Goal: Information Seeking & Learning: Learn about a topic

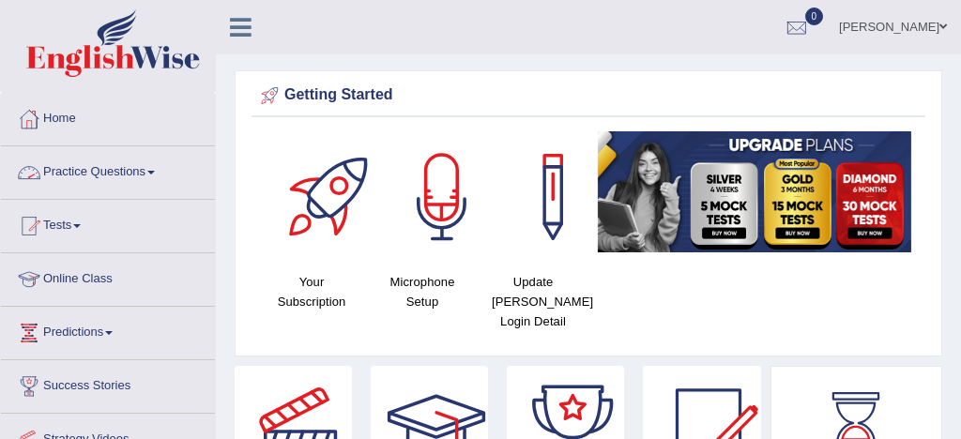
click at [108, 170] on link "Practice Questions" at bounding box center [108, 169] width 214 height 47
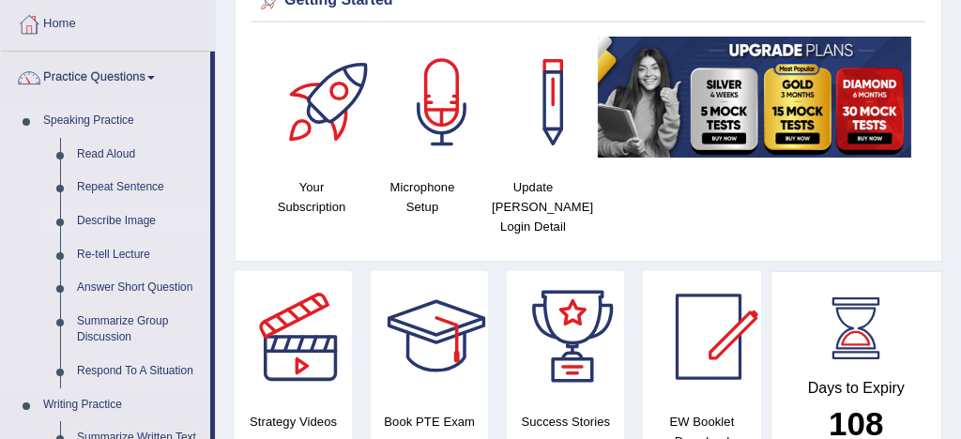
scroll to position [137, 0]
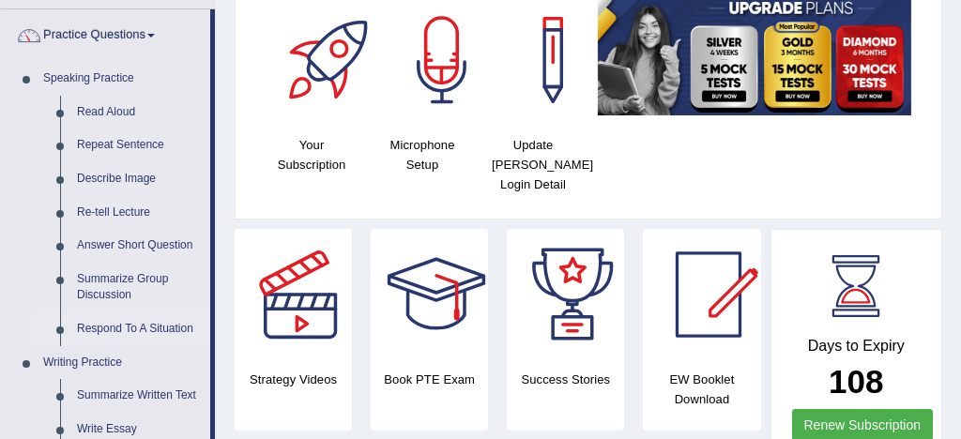
click at [144, 327] on link "Respond To A Situation" at bounding box center [140, 330] width 142 height 34
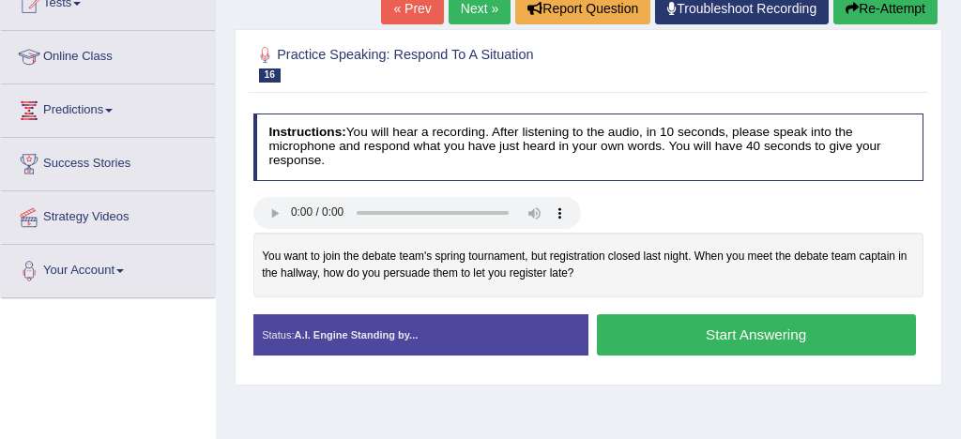
scroll to position [222, 0]
click at [707, 328] on button "Start Answering" at bounding box center [756, 334] width 319 height 40
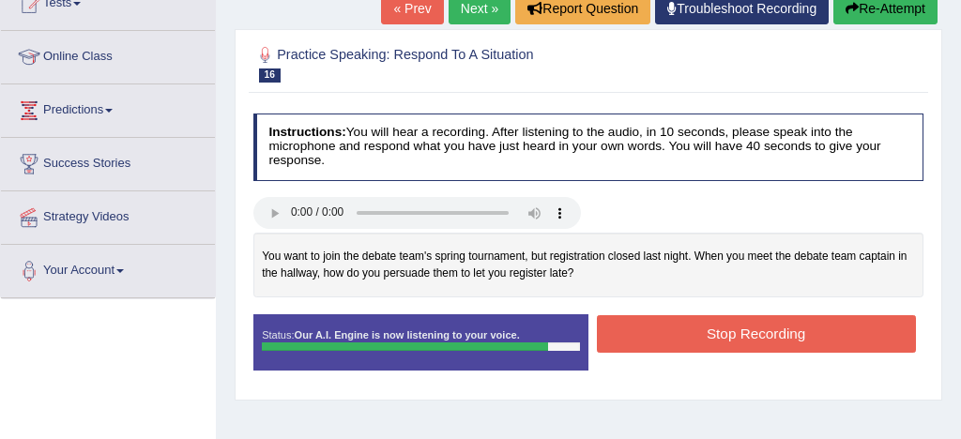
click at [745, 326] on button "Stop Recording" at bounding box center [756, 333] width 319 height 37
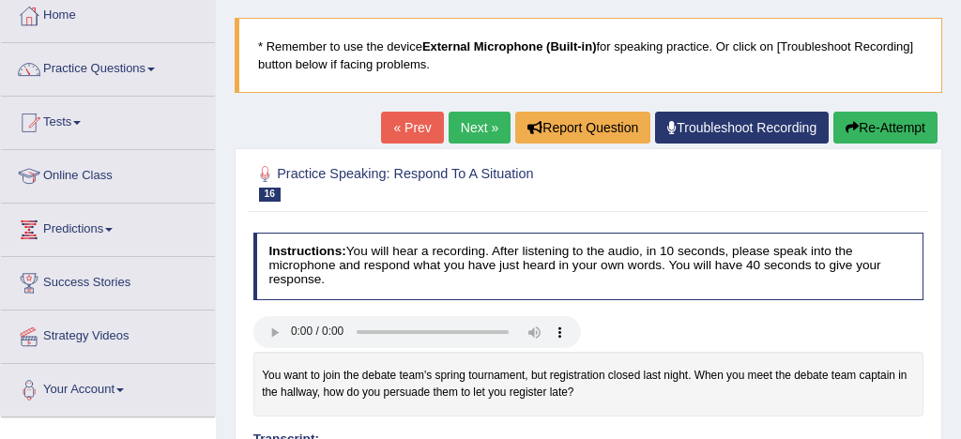
scroll to position [94, 0]
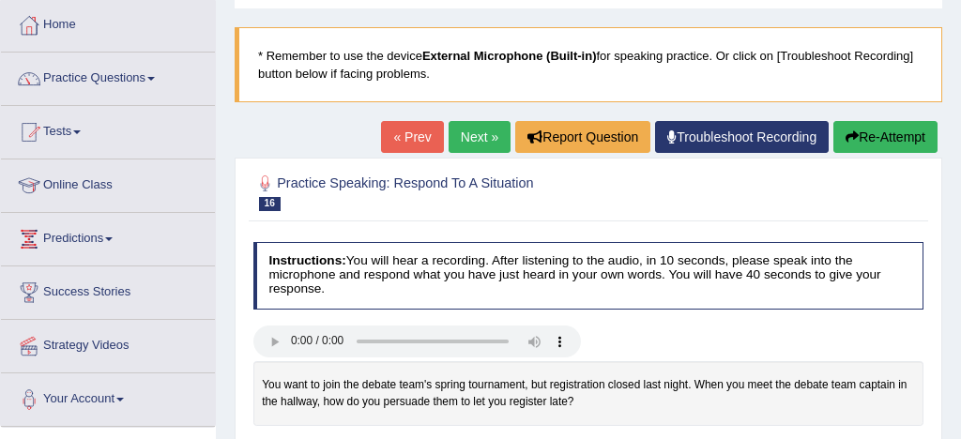
click at [465, 136] on link "Next »" at bounding box center [480, 137] width 62 height 32
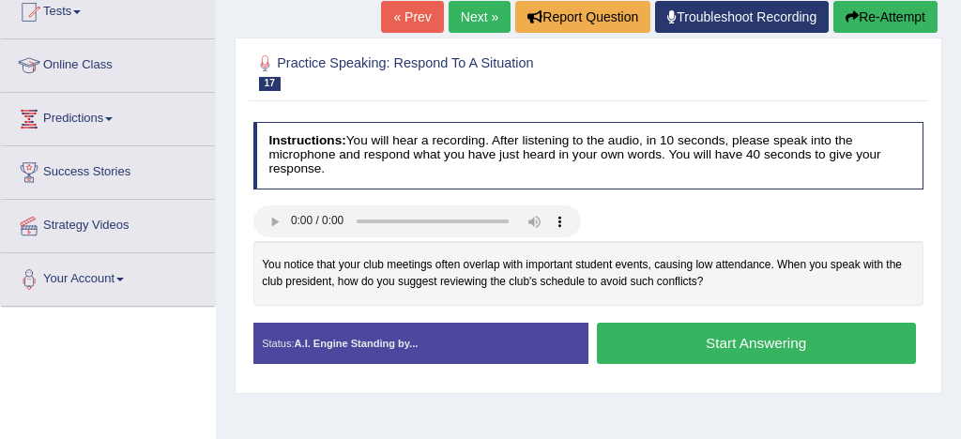
scroll to position [222, 0]
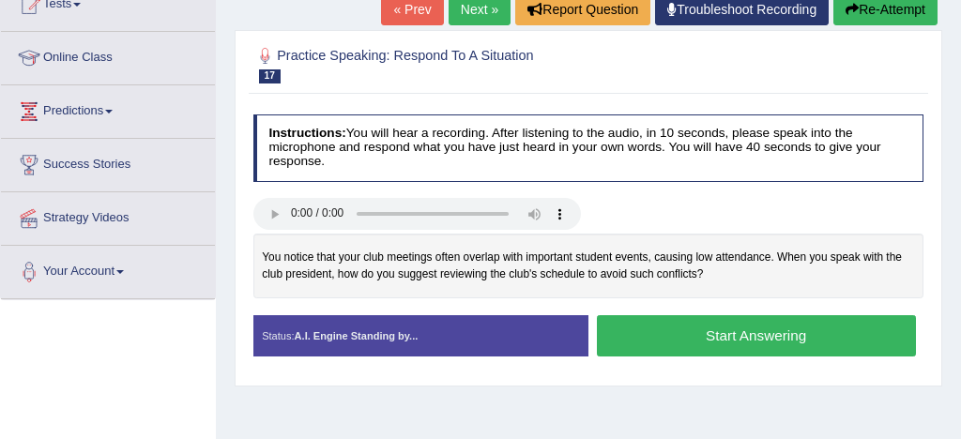
click at [702, 334] on button "Start Answering" at bounding box center [756, 335] width 319 height 40
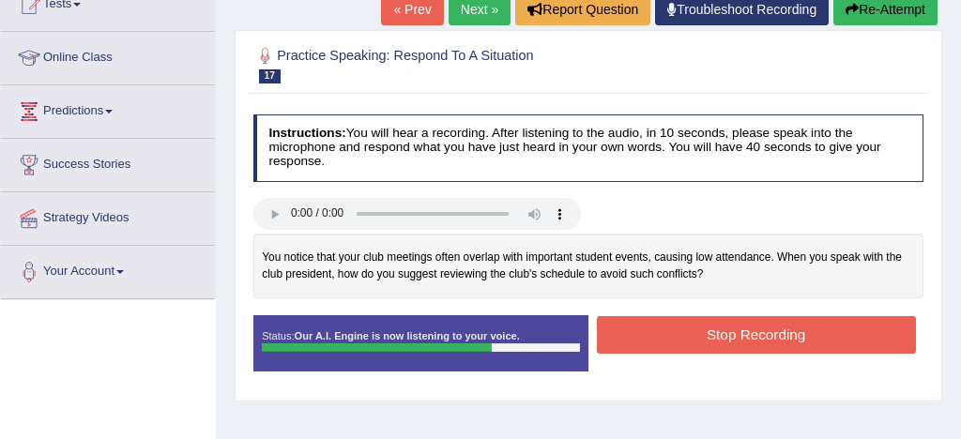
click at [746, 342] on button "Stop Recording" at bounding box center [756, 334] width 319 height 37
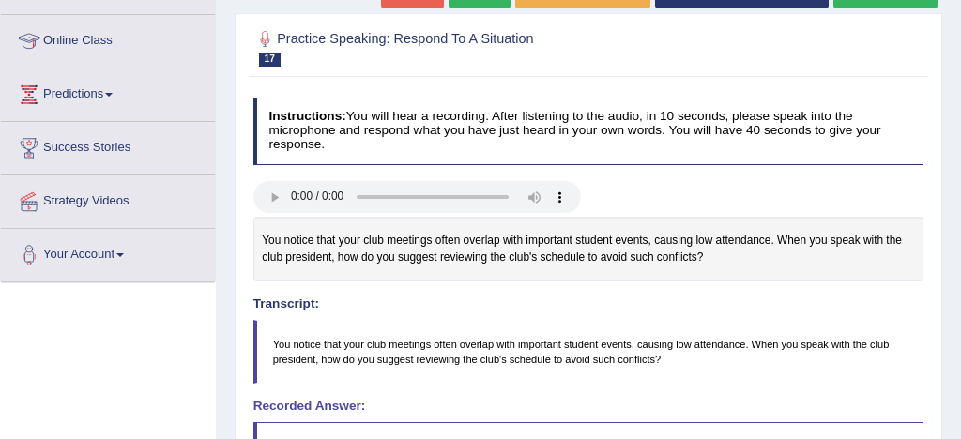
scroll to position [192, 0]
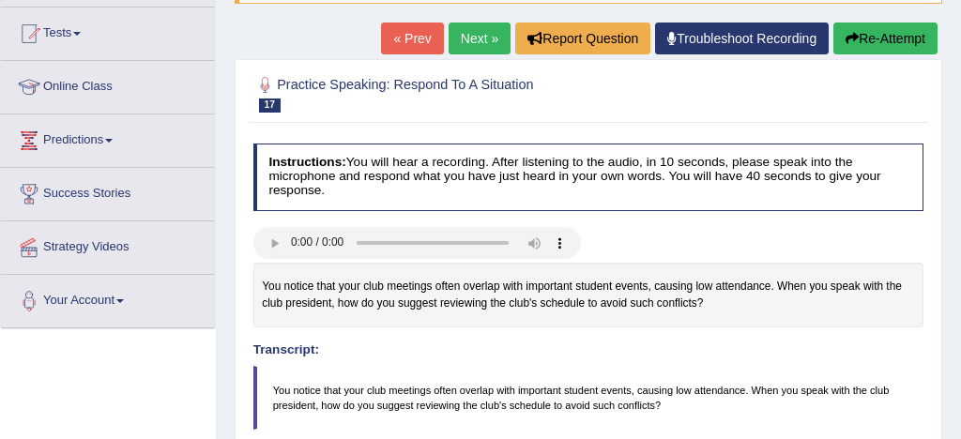
click at [889, 39] on button "Re-Attempt" at bounding box center [886, 39] width 104 height 32
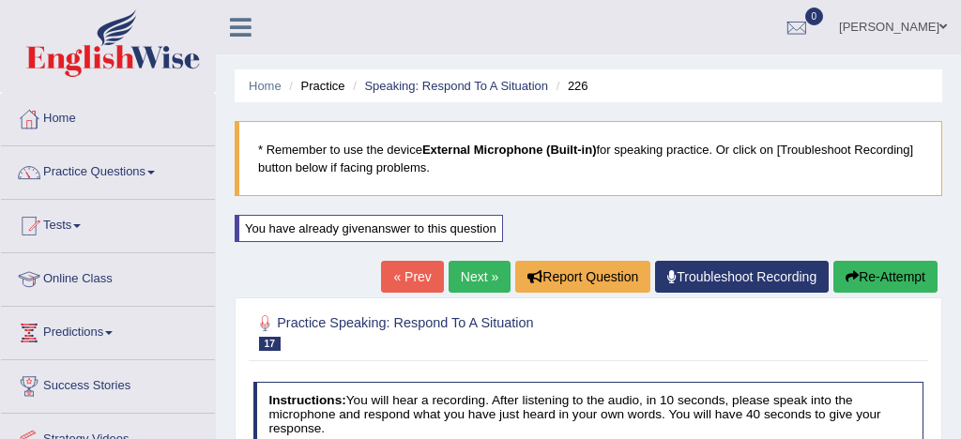
scroll to position [298, 0]
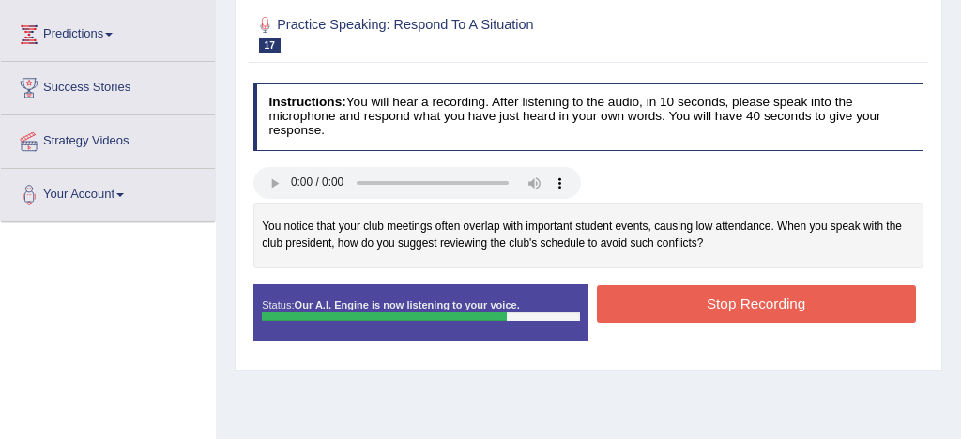
click at [795, 304] on button "Stop Recording" at bounding box center [756, 303] width 319 height 37
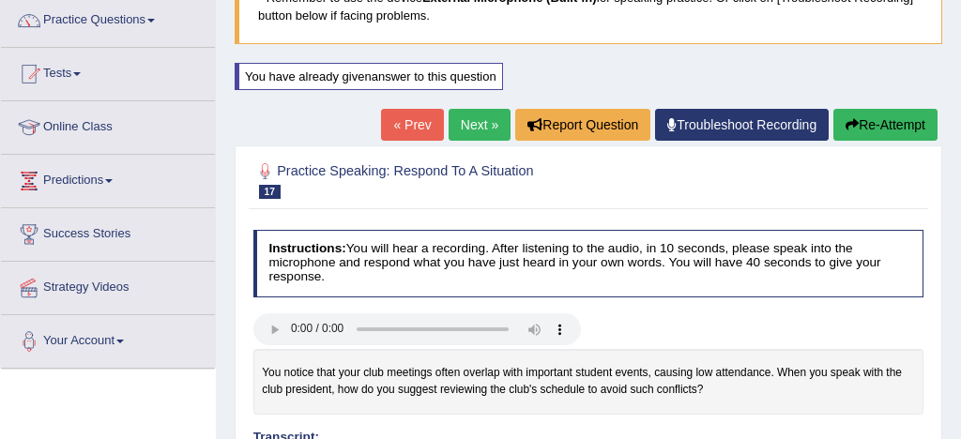
scroll to position [139, 0]
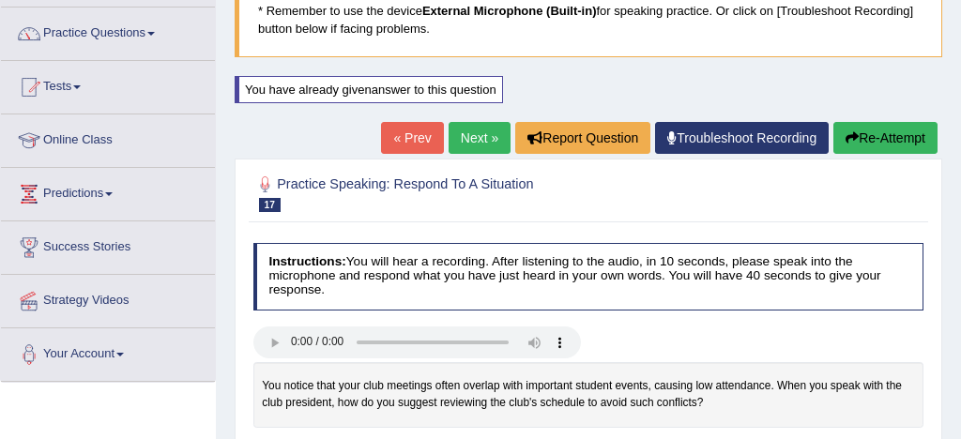
click at [866, 138] on button "Re-Attempt" at bounding box center [886, 138] width 104 height 32
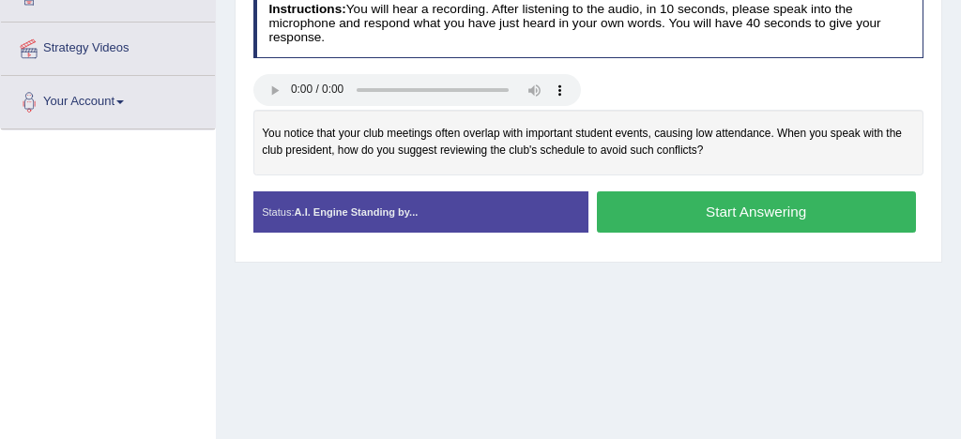
scroll to position [391, 0]
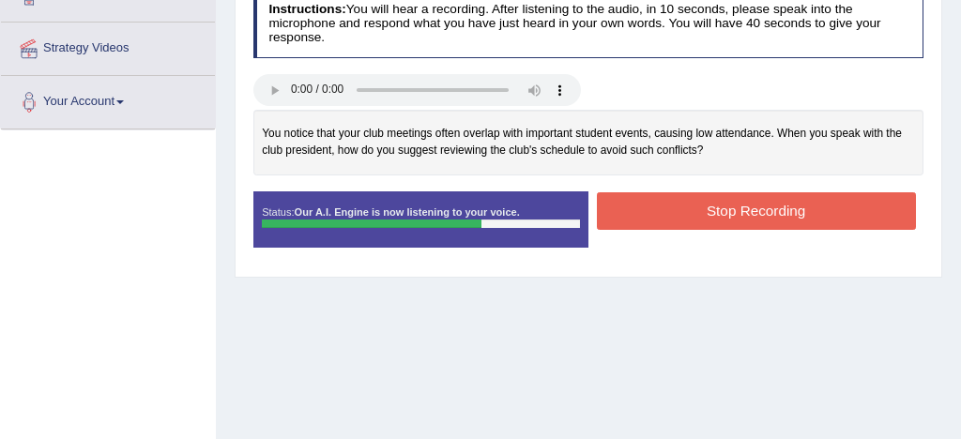
click at [770, 213] on button "Stop Recording" at bounding box center [756, 210] width 319 height 37
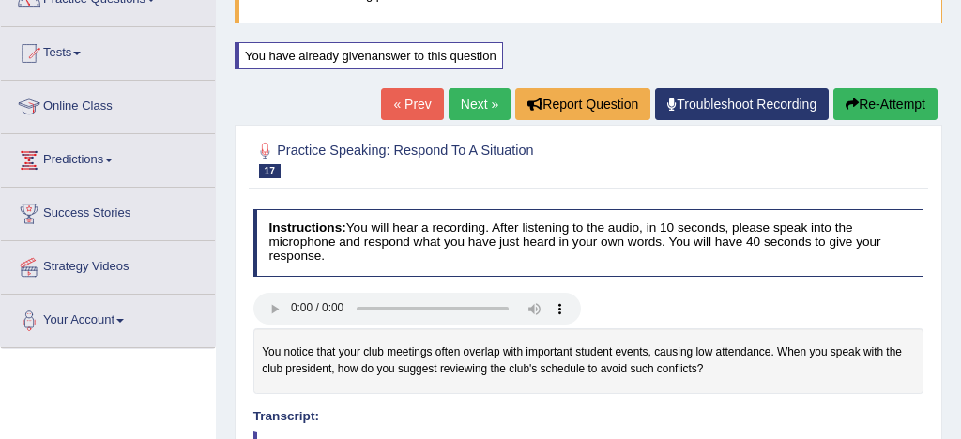
scroll to position [165, 0]
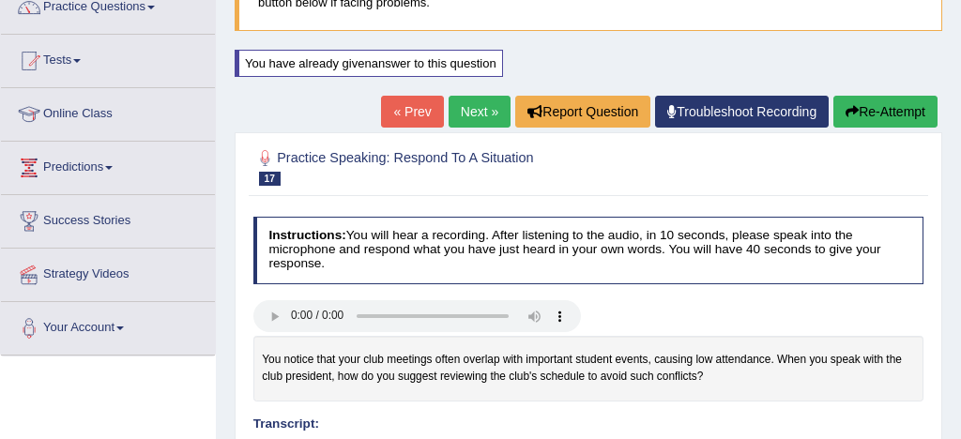
click at [470, 111] on link "Next »" at bounding box center [480, 112] width 62 height 32
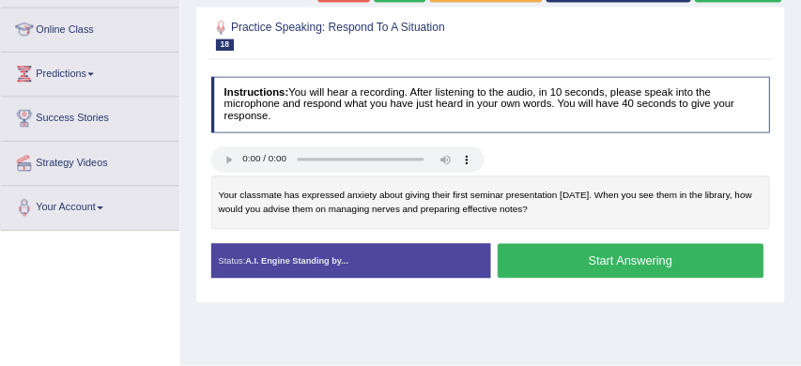
scroll to position [244, 0]
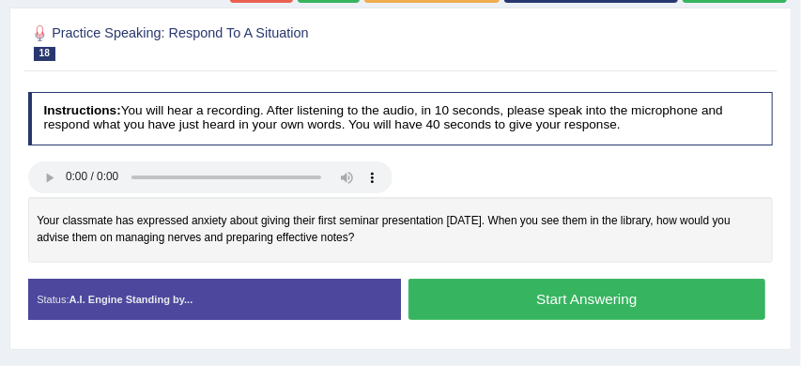
click at [554, 295] on button "Start Answering" at bounding box center [586, 299] width 357 height 40
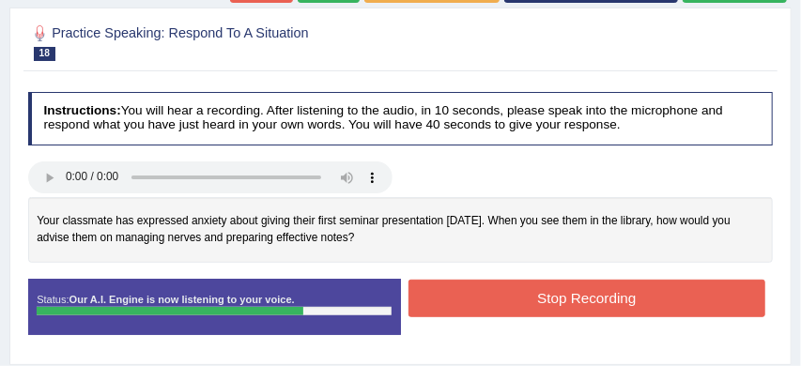
click at [554, 295] on button "Stop Recording" at bounding box center [586, 298] width 357 height 37
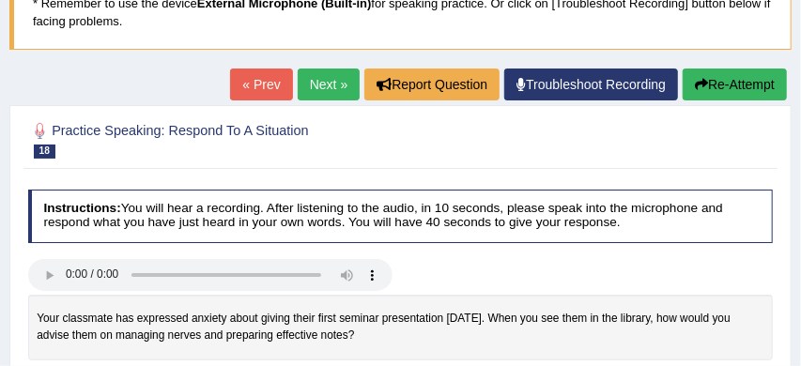
scroll to position [137, 0]
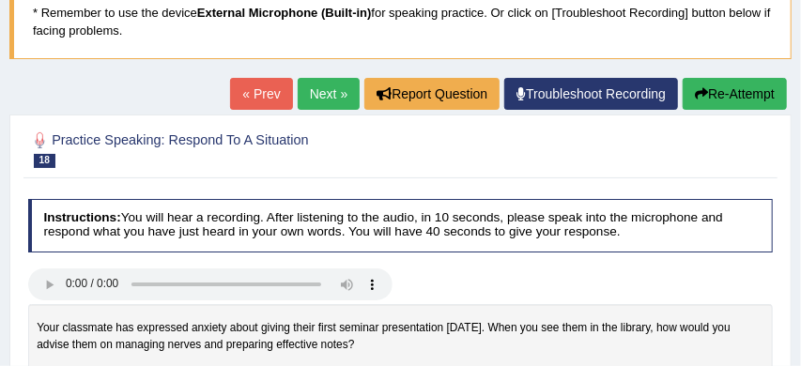
click at [732, 86] on button "Re-Attempt" at bounding box center [734, 94] width 104 height 32
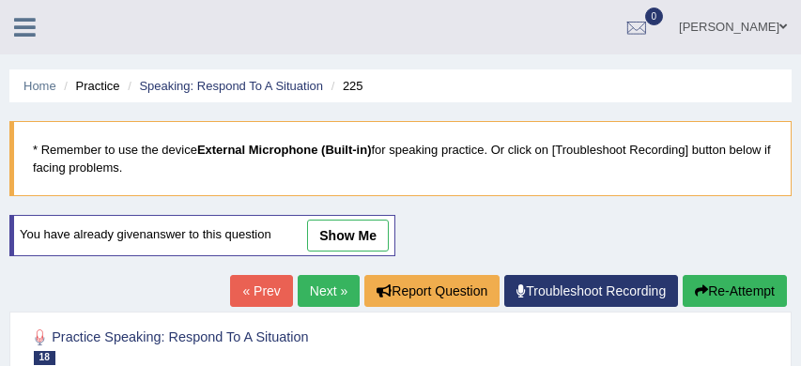
scroll to position [317, 0]
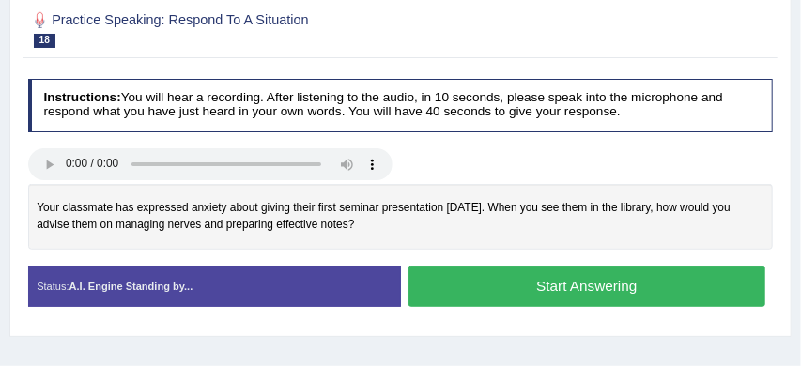
click at [570, 280] on button "Start Answering" at bounding box center [586, 286] width 357 height 40
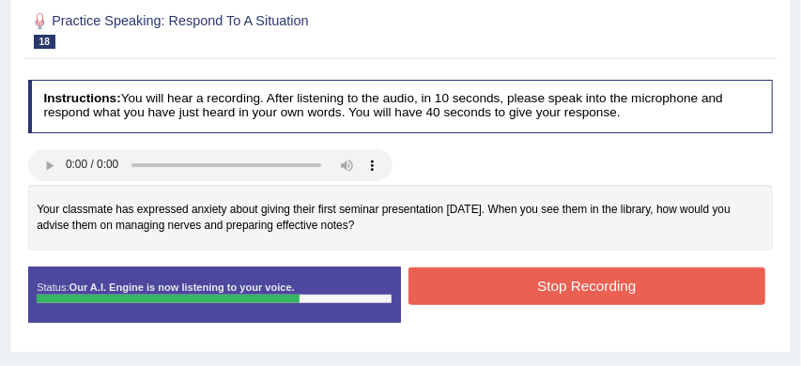
click at [578, 283] on button "Stop Recording" at bounding box center [586, 286] width 357 height 37
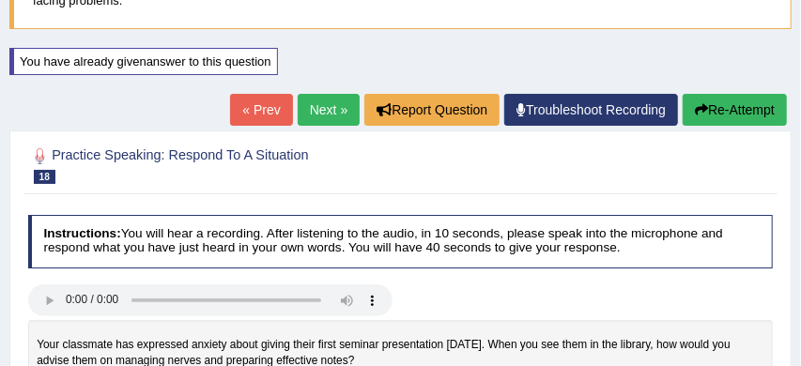
scroll to position [166, 0]
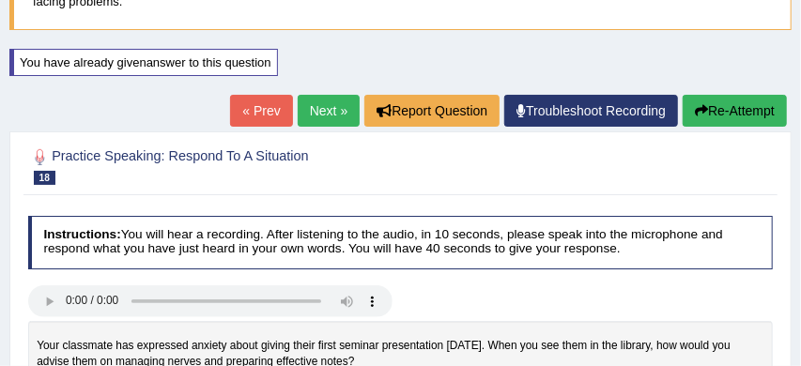
click at [314, 111] on link "Next »" at bounding box center [329, 111] width 62 height 32
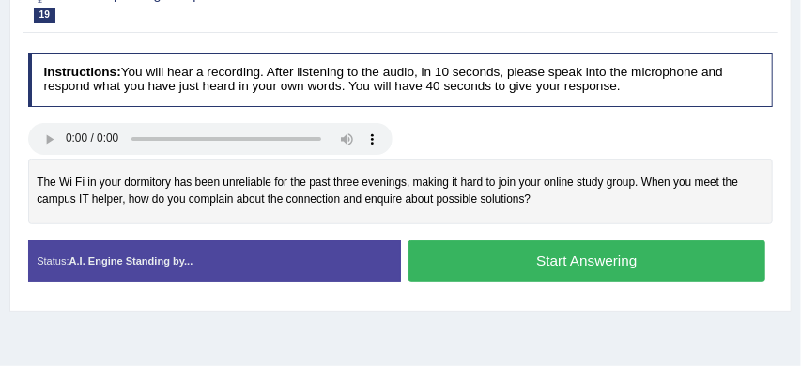
scroll to position [284, 0]
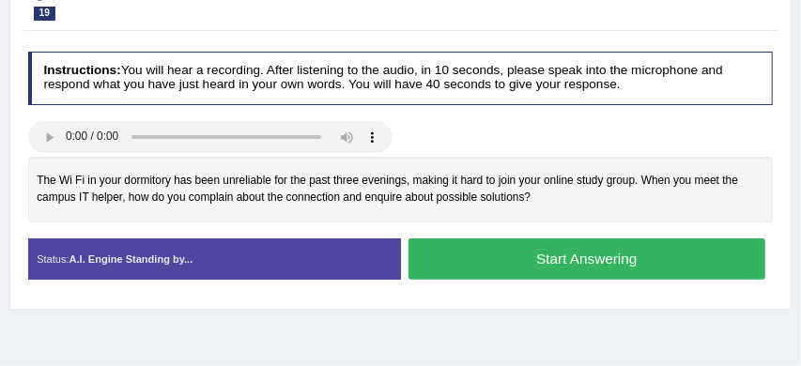
click at [560, 257] on button "Start Answering" at bounding box center [586, 258] width 357 height 40
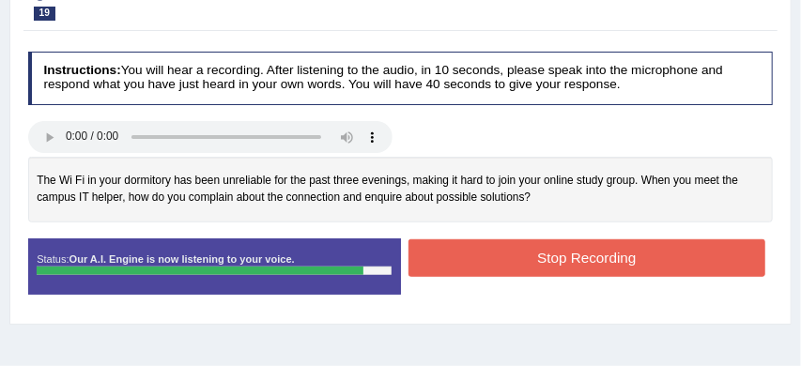
click at [613, 263] on button "Stop Recording" at bounding box center [586, 257] width 357 height 37
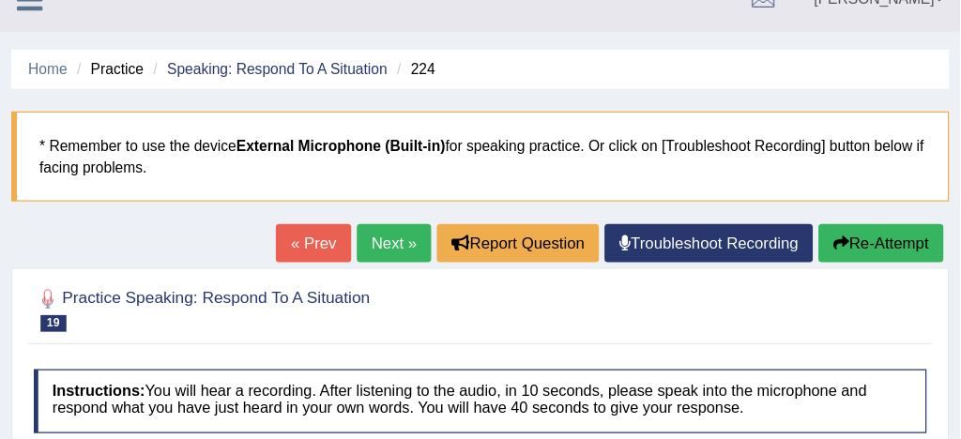
scroll to position [0, 0]
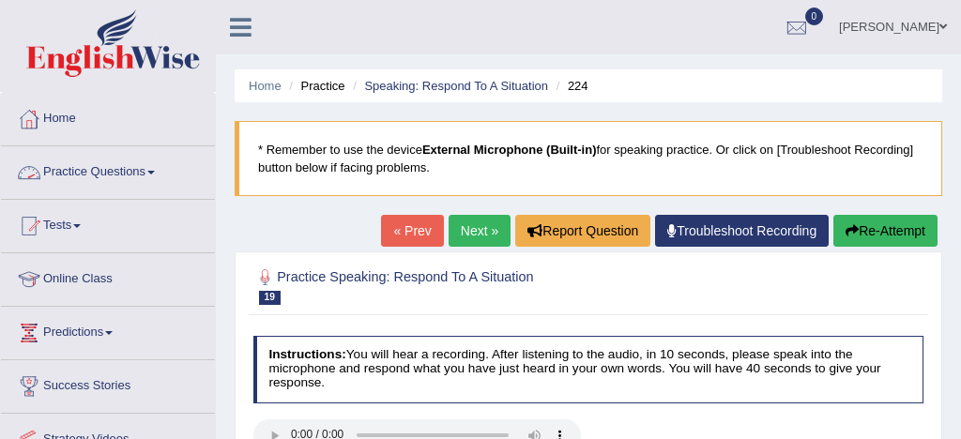
click at [111, 170] on link "Practice Questions" at bounding box center [108, 169] width 214 height 47
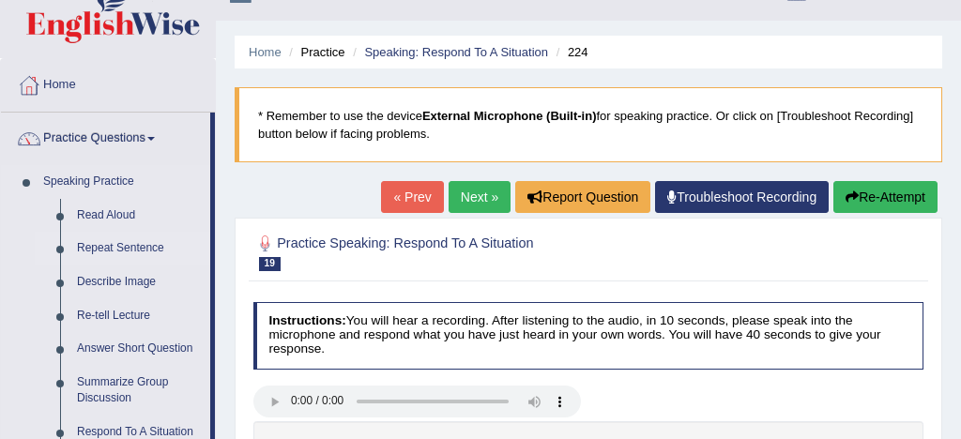
scroll to position [109, 0]
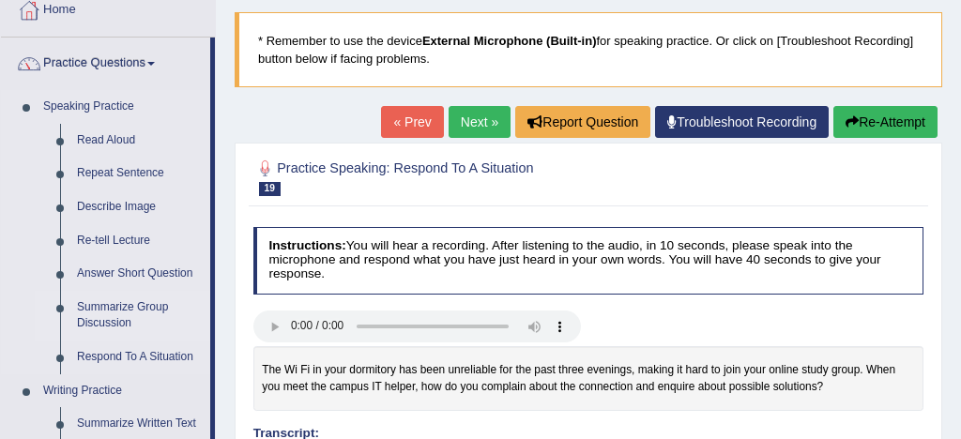
click at [157, 311] on link "Summarize Group Discussion" at bounding box center [140, 316] width 142 height 50
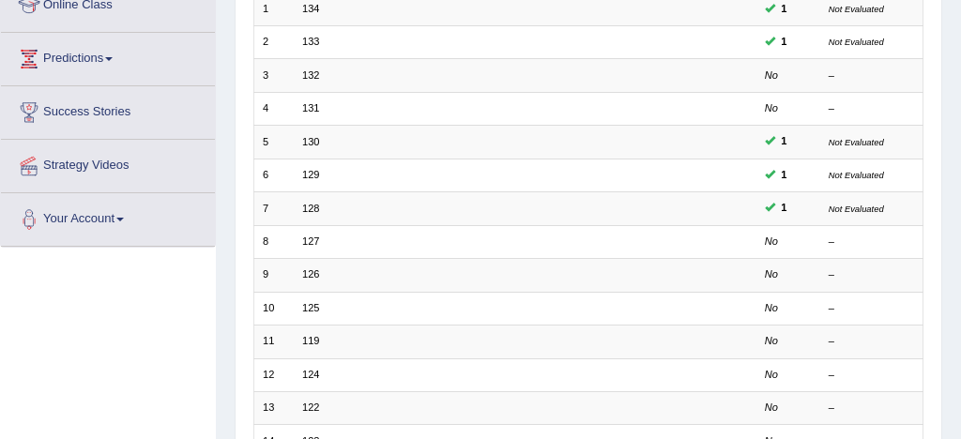
scroll to position [278, 0]
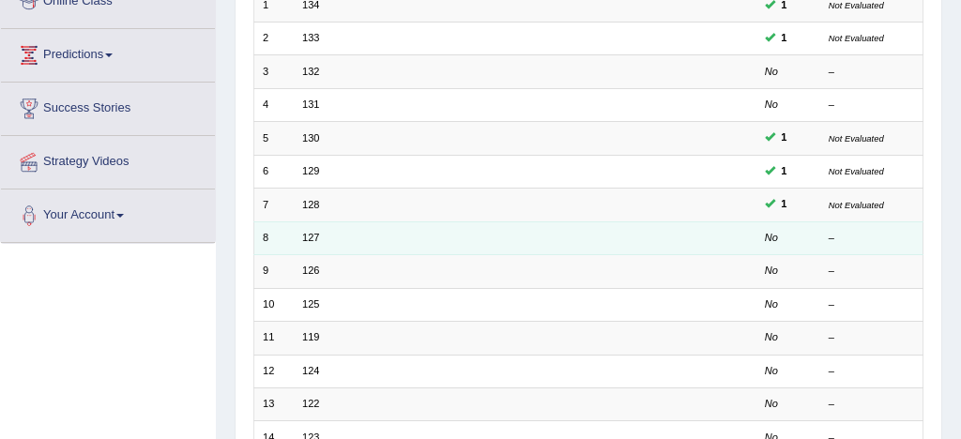
click at [385, 239] on td "127" at bounding box center [465, 238] width 343 height 33
click at [394, 235] on td "127" at bounding box center [465, 238] width 343 height 33
click at [364, 243] on td "127" at bounding box center [465, 238] width 343 height 33
click at [308, 238] on link "127" at bounding box center [310, 237] width 17 height 11
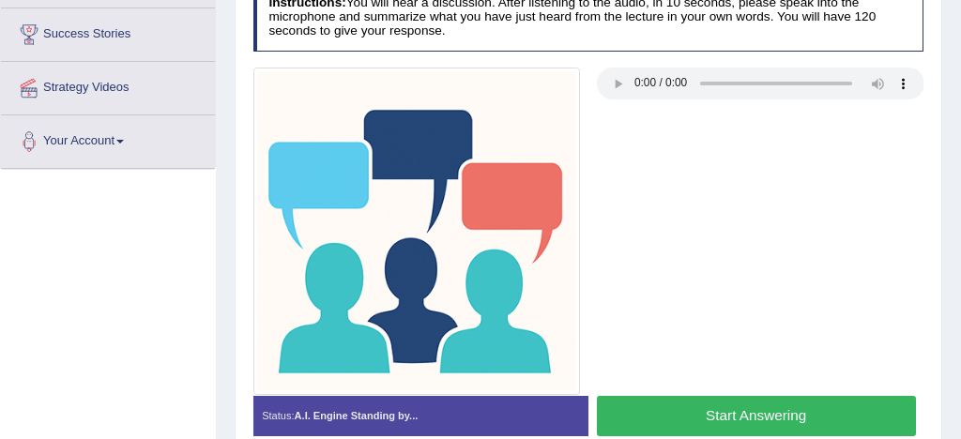
scroll to position [388, 0]
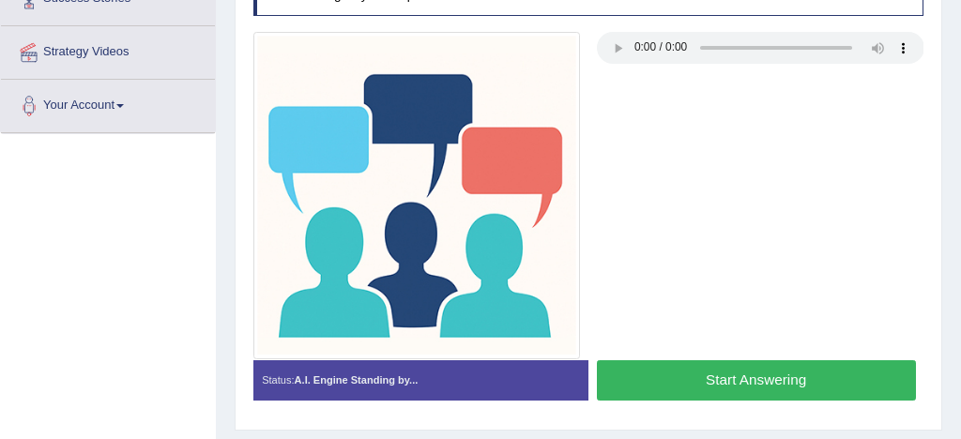
click at [773, 377] on button "Start Answering" at bounding box center [756, 380] width 319 height 40
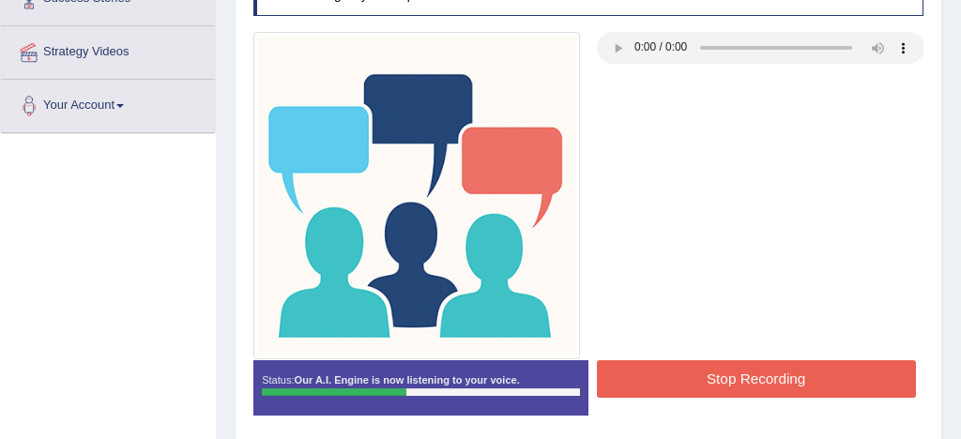
click at [794, 385] on button "Stop Recording" at bounding box center [756, 378] width 319 height 37
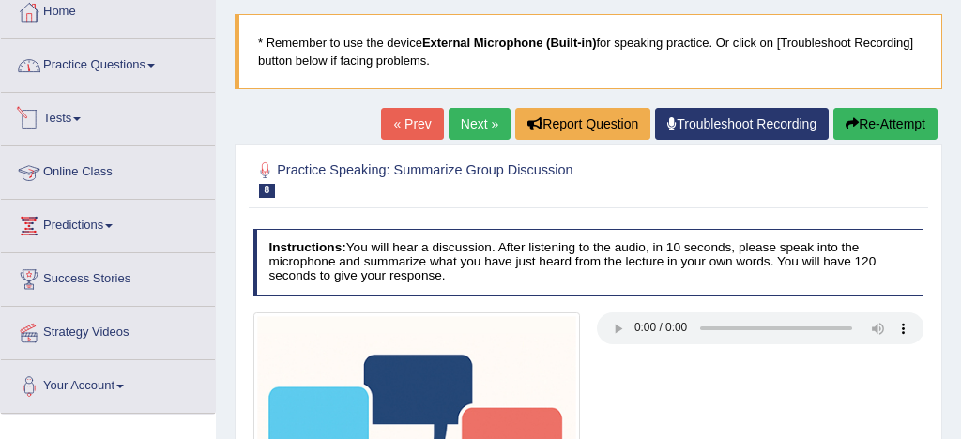
scroll to position [49, 0]
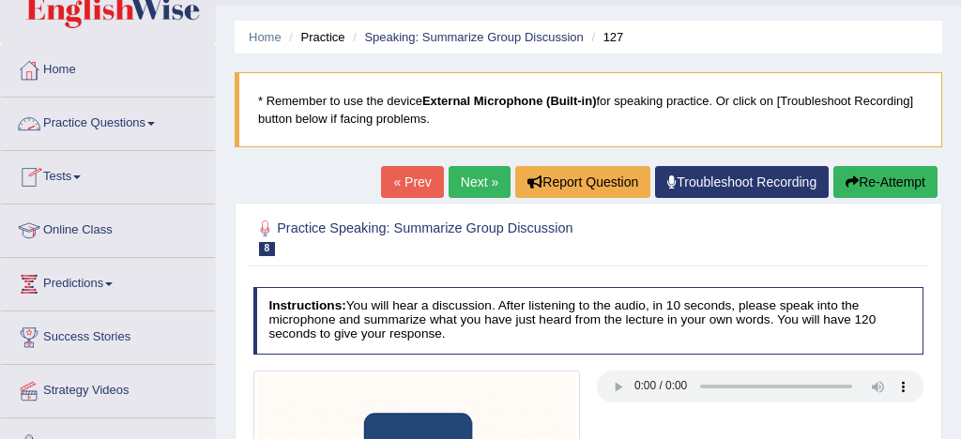
click at [127, 123] on link "Practice Questions" at bounding box center [108, 121] width 214 height 47
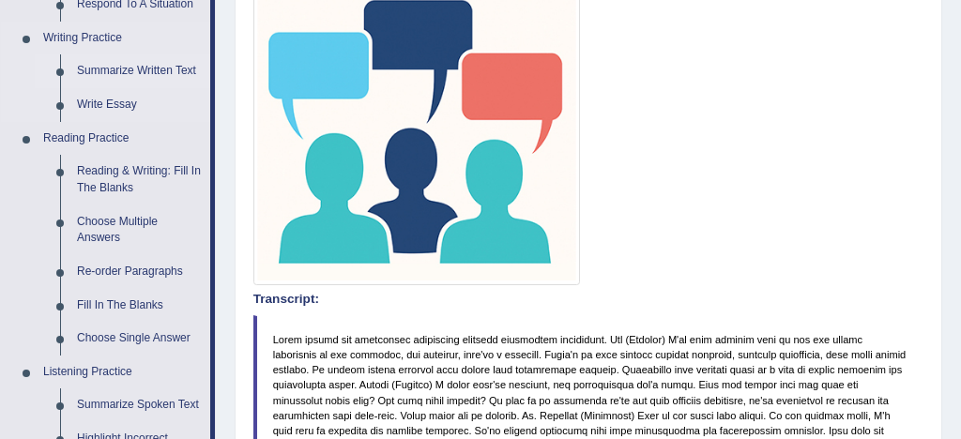
scroll to position [467, 0]
